Goal: Submit feedback/report problem

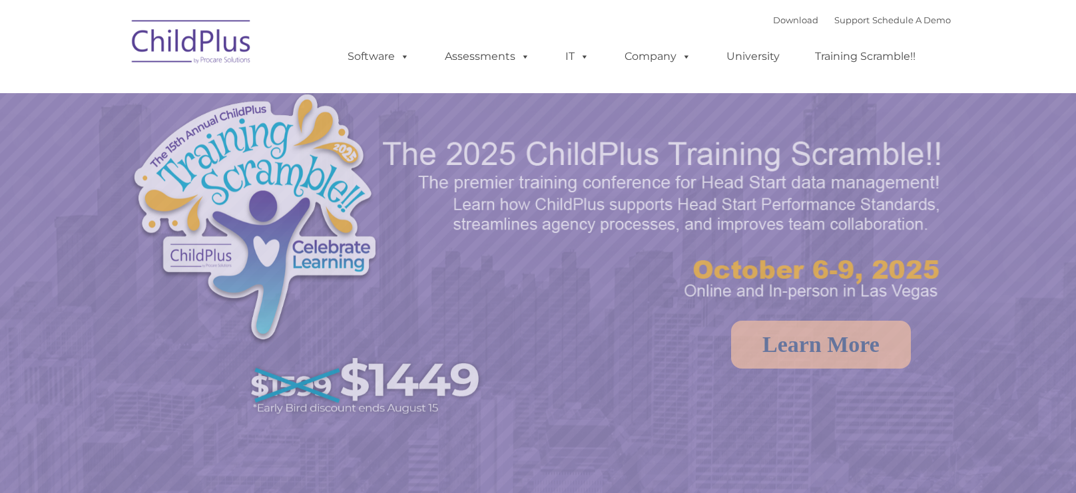
select select "MEDIUM"
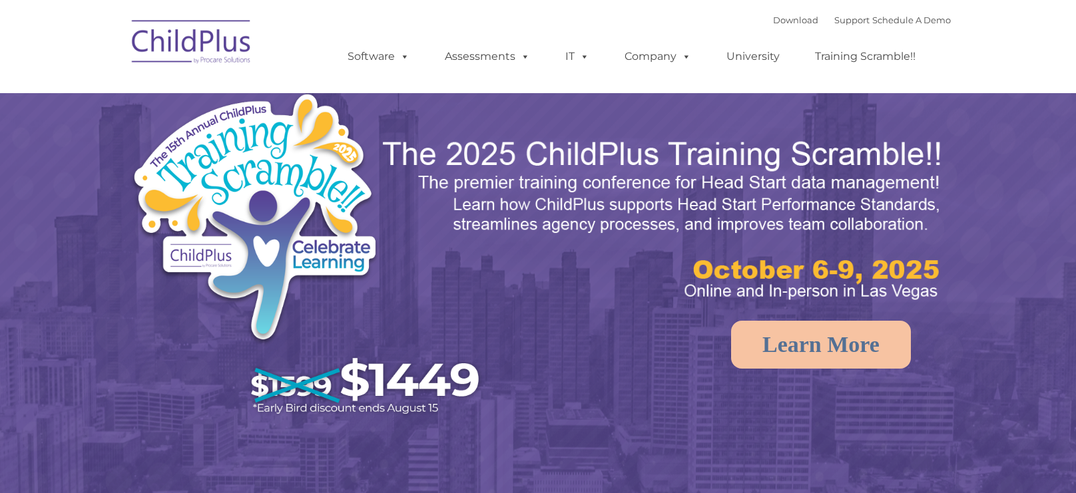
select select "MEDIUM"
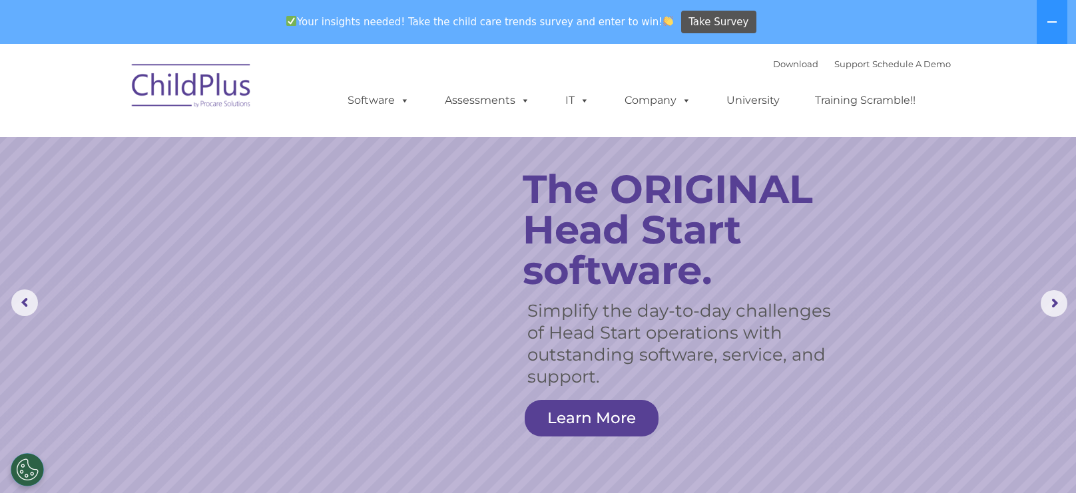
click at [0, 226] on rs-slide "Simplify the day-to-day challenges of Head Start operations with outstanding so…" at bounding box center [538, 303] width 1076 height 519
